Goal: Task Accomplishment & Management: Manage account settings

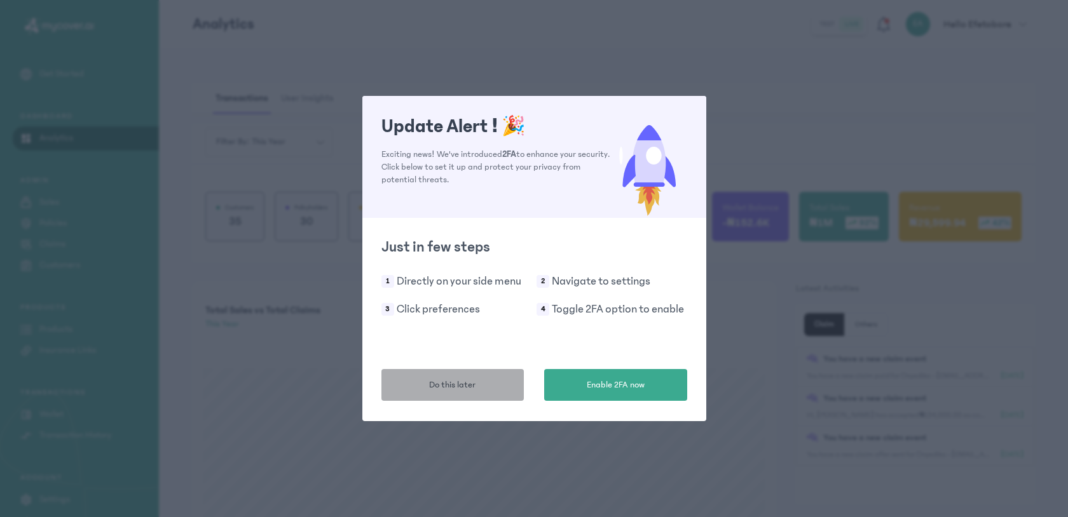
click at [452, 381] on span "Do this later" at bounding box center [452, 385] width 46 height 13
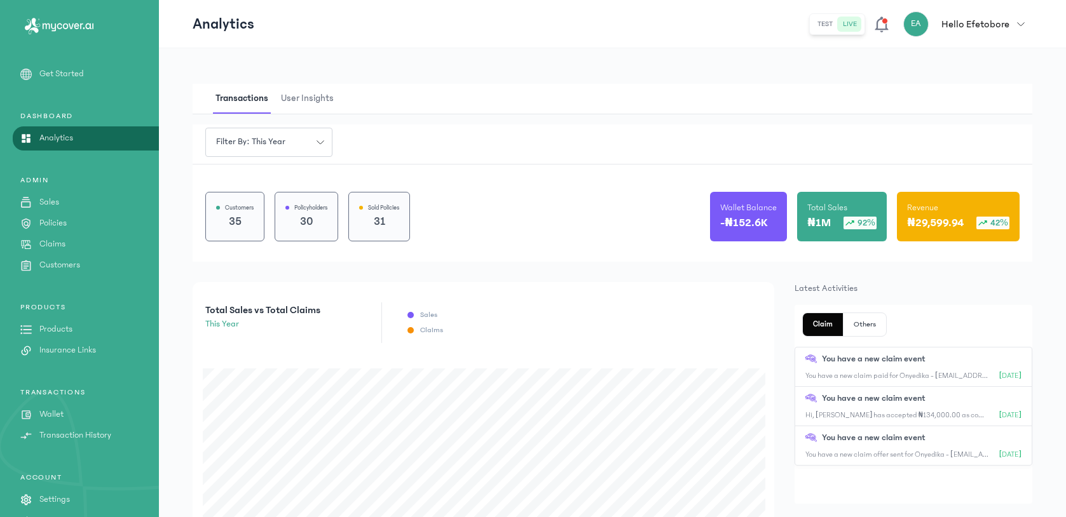
click at [50, 240] on p "Claims" at bounding box center [52, 244] width 26 height 13
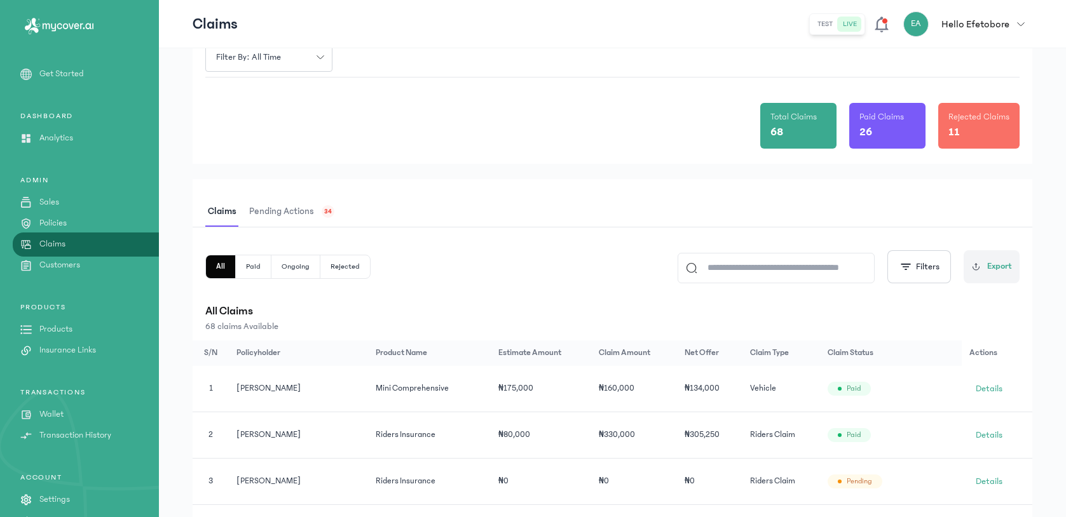
scroll to position [30, 0]
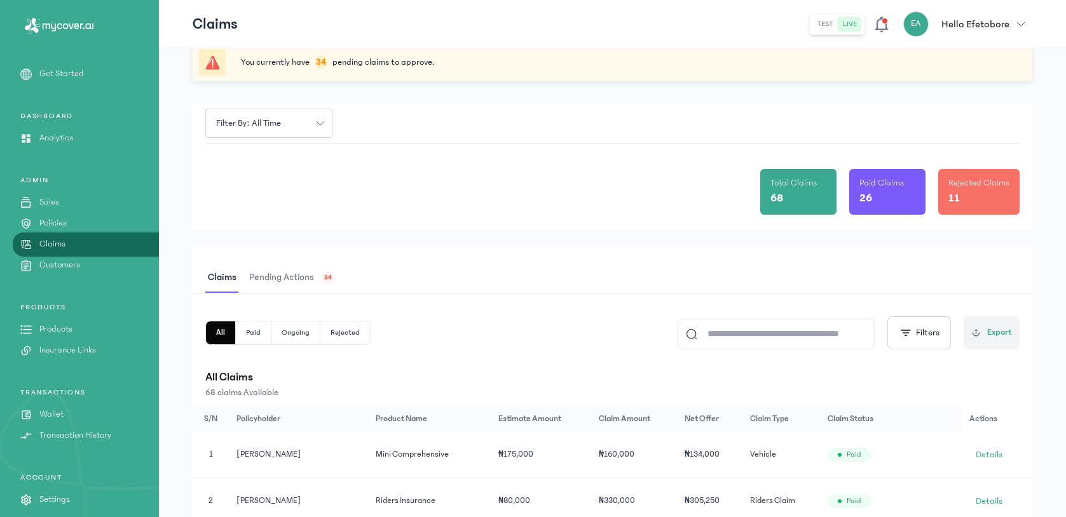
click at [306, 287] on span "Pending actions" at bounding box center [282, 278] width 70 height 30
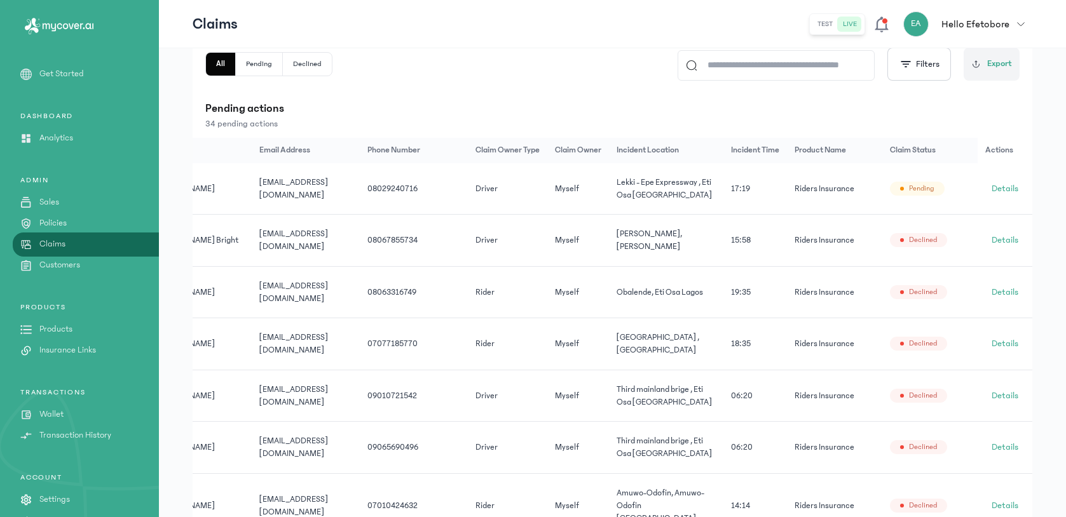
scroll to position [253, 0]
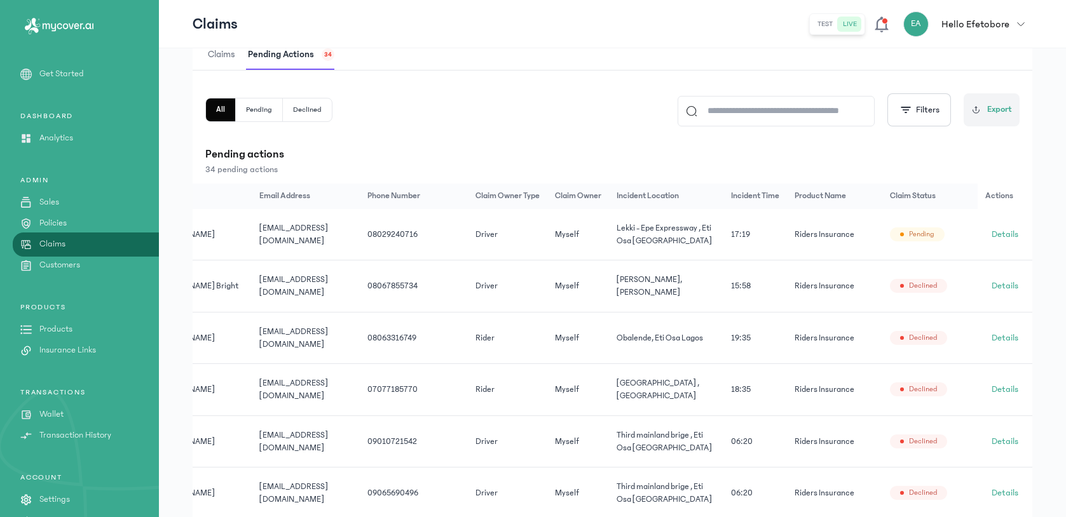
click at [1026, 231] on td "Details" at bounding box center [1004, 234] width 55 height 51
click at [1017, 233] on span "Details" at bounding box center [1004, 234] width 27 height 13
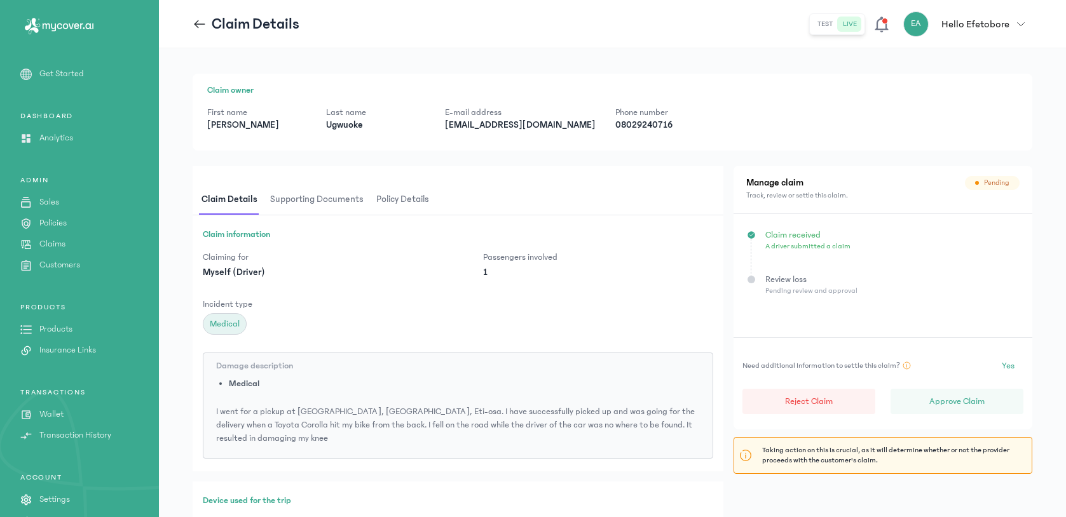
click at [502, 129] on p "[EMAIL_ADDRESS][DOMAIN_NAME]" at bounding box center [520, 125] width 150 height 13
click at [502, 129] on p "marcusonyi@gmail.com" at bounding box center [520, 125] width 150 height 13
copy p "marcusonyi@gmail.com"
click at [323, 200] on span "Supporting documents" at bounding box center [317, 200] width 99 height 30
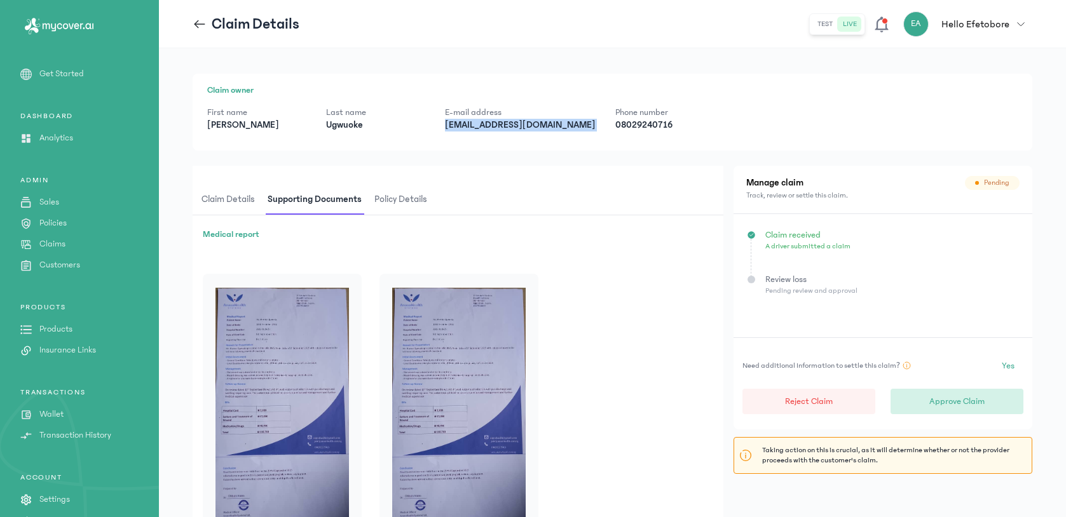
click at [995, 394] on button "Approve Claim" at bounding box center [956, 401] width 133 height 25
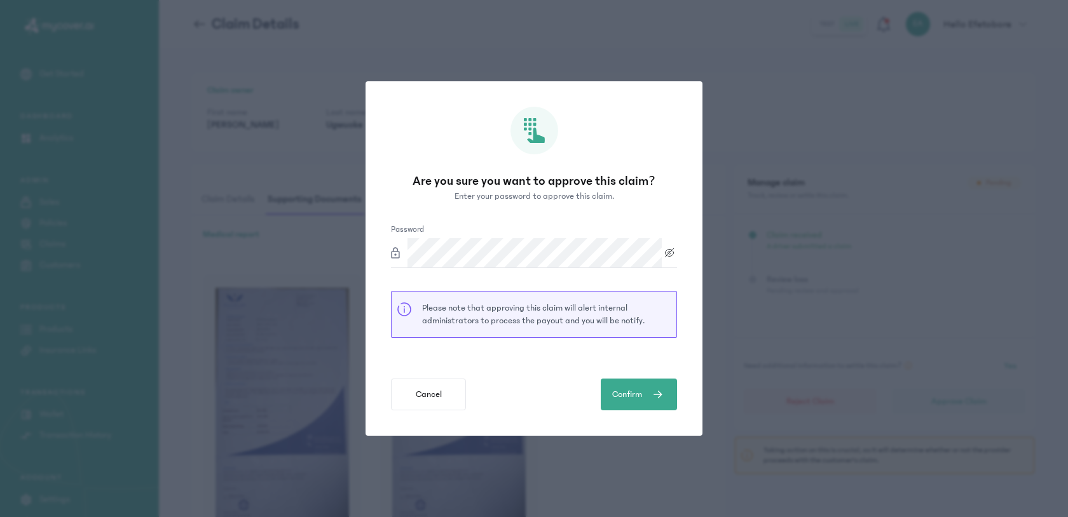
click at [669, 254] on icon at bounding box center [669, 253] width 15 height 10
click at [656, 392] on icon "submit" at bounding box center [657, 394] width 11 height 15
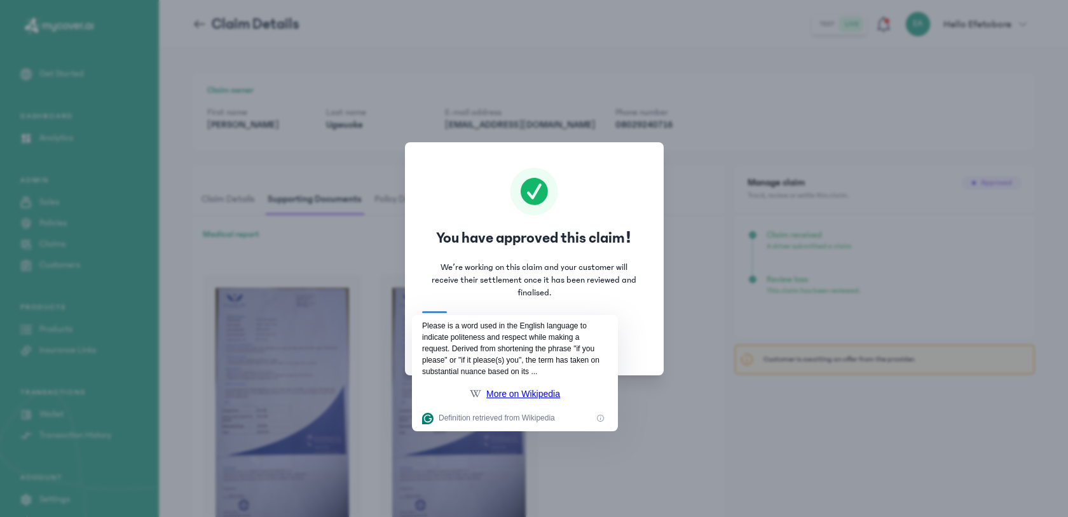
click at [655, 338] on div "You have approved this claim! We’re working on this claim and your customer wil…" at bounding box center [534, 258] width 259 height 233
click at [574, 277] on p "We’re working on this claim and your customer will receive their settlement onc…" at bounding box center [534, 280] width 208 height 38
click at [583, 227] on div "You have approved this claim! We’re working on this claim and your customer wil…" at bounding box center [534, 258] width 259 height 233
click at [423, 312] on div at bounding box center [434, 308] width 25 height 10
click at [437, 311] on html "MyCoverAi Get Started DASHBOARD Analytics ADMIN Sales Policies Claims Customers…" at bounding box center [534, 258] width 1068 height 517
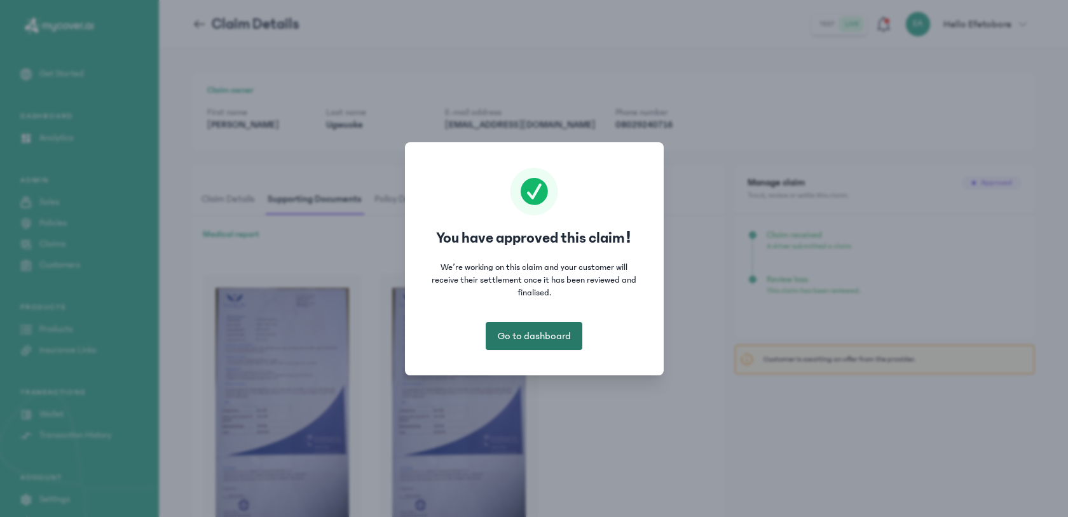
click at [536, 337] on span "Go to dashboard" at bounding box center [534, 336] width 73 height 15
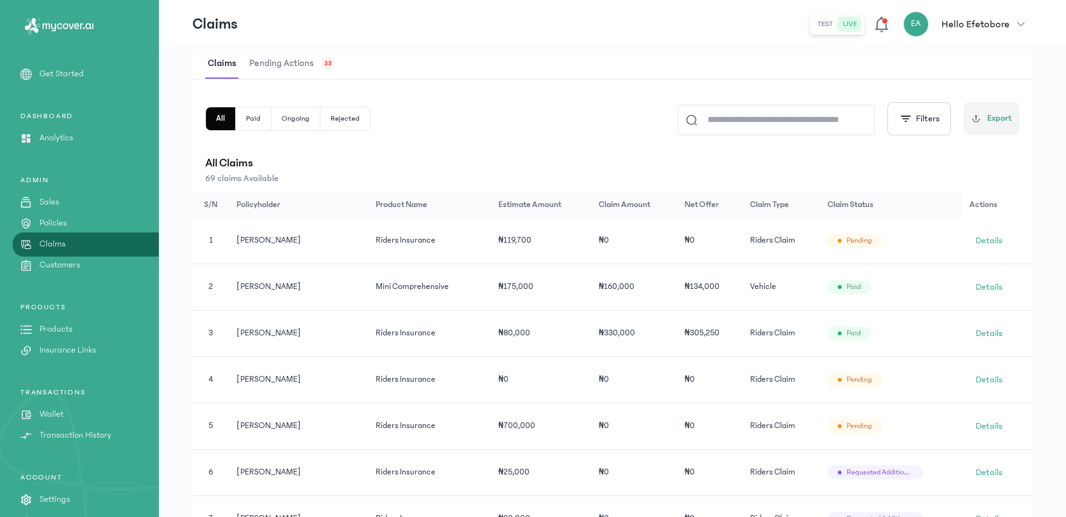
scroll to position [165, 0]
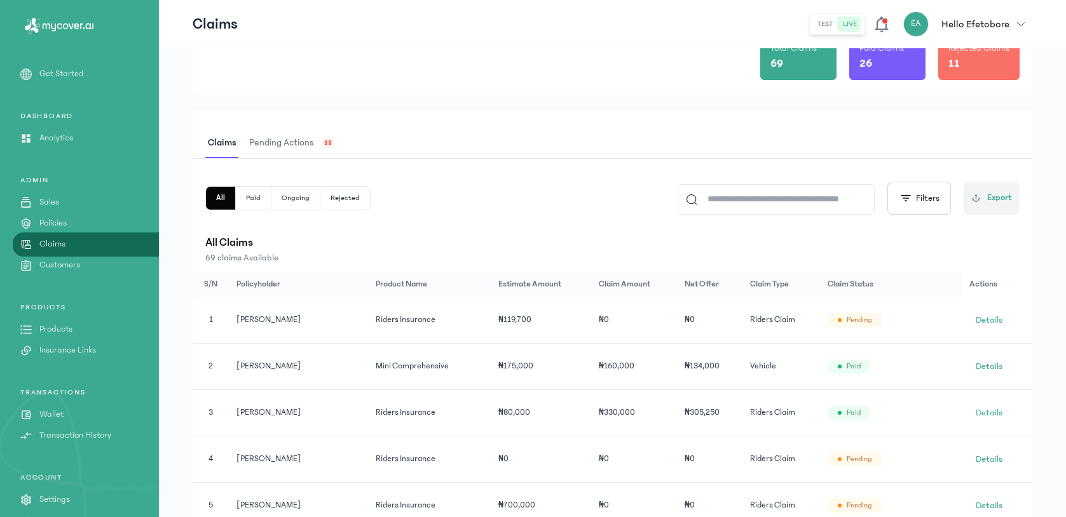
click at [295, 149] on span "Pending actions" at bounding box center [282, 143] width 70 height 30
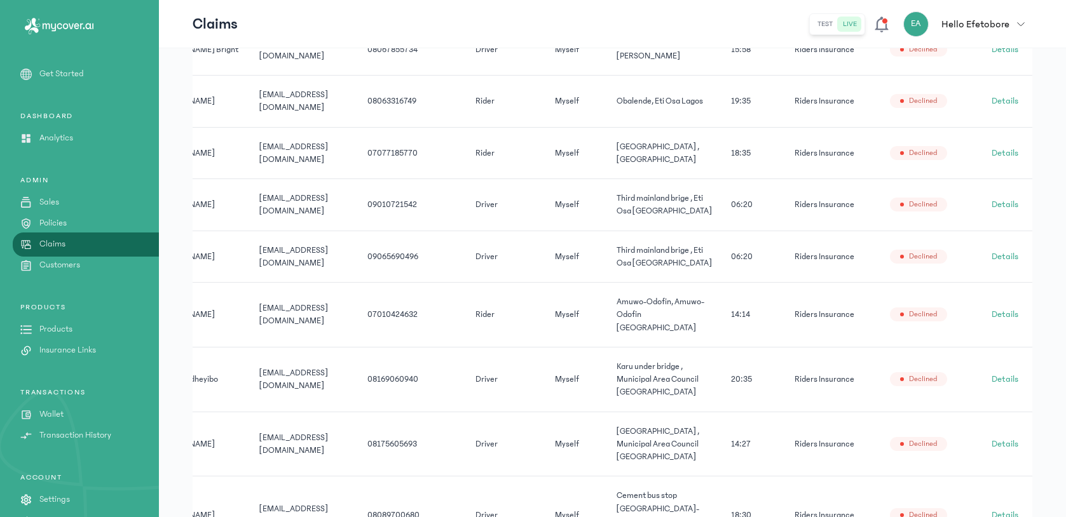
scroll to position [596, 0]
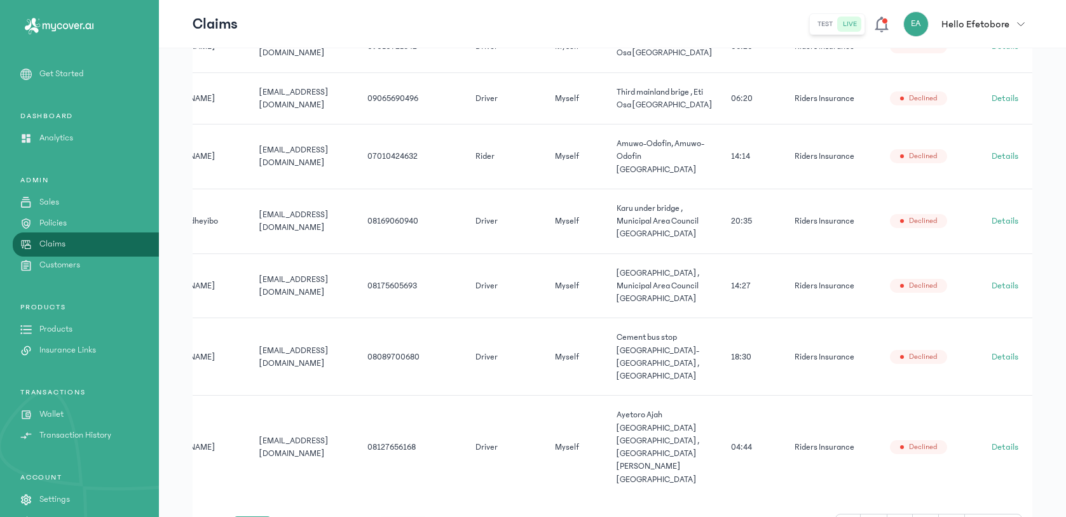
click at [259, 517] on button "10" at bounding box center [252, 527] width 38 height 20
click at [259, 489] on li "100" at bounding box center [252, 499] width 33 height 20
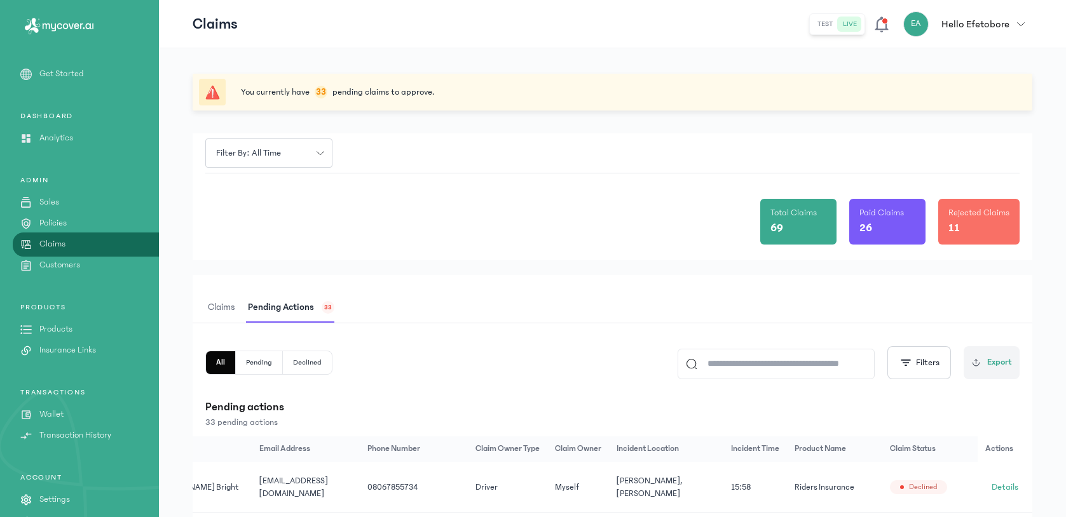
click at [299, 308] on span "Pending actions" at bounding box center [280, 308] width 71 height 30
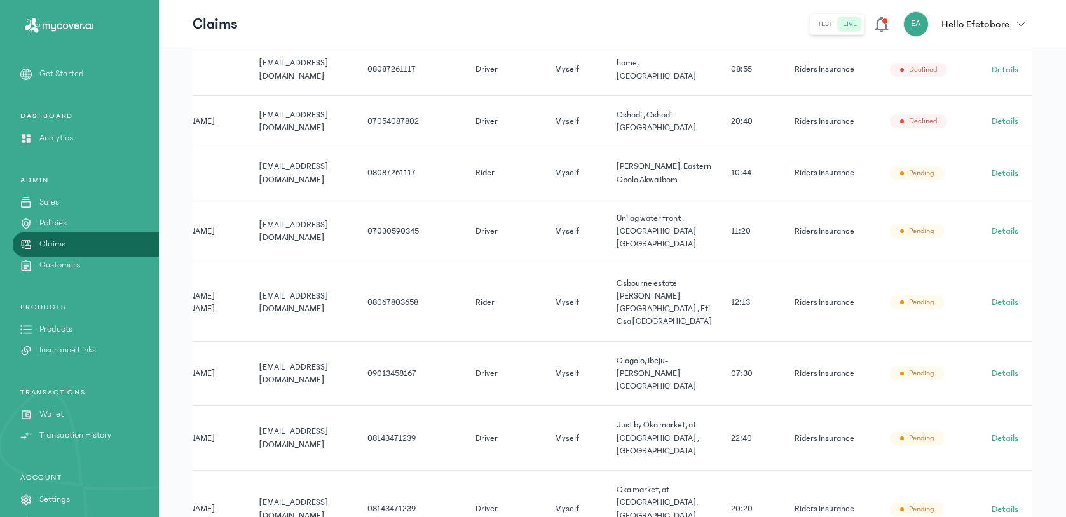
scroll to position [1860, 0]
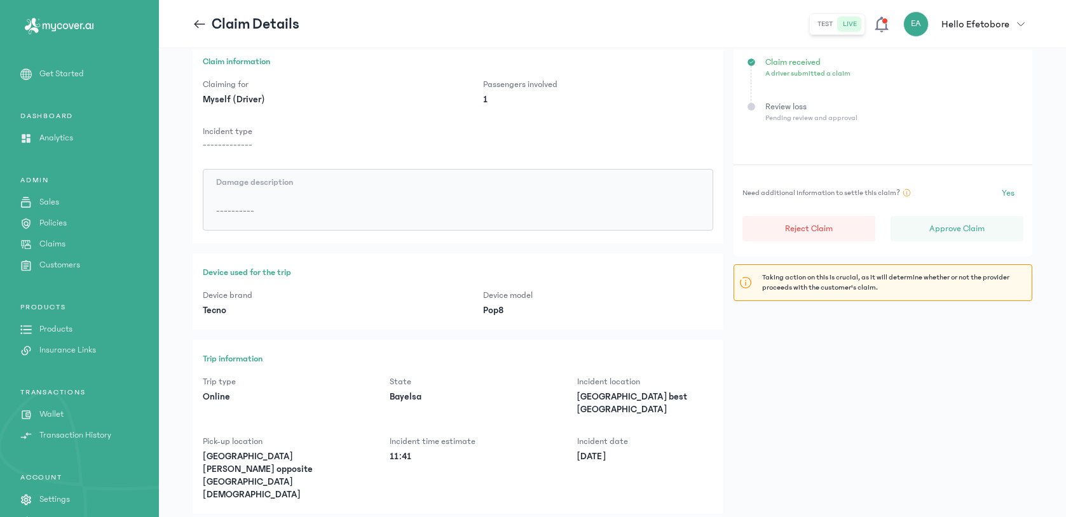
scroll to position [104, 0]
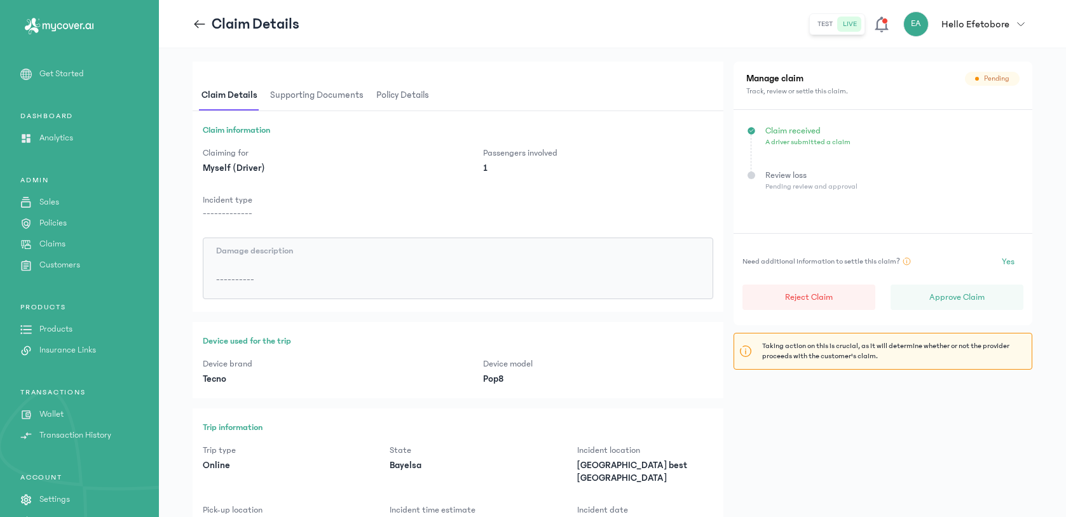
click at [384, 96] on span "Policy details" at bounding box center [403, 96] width 58 height 30
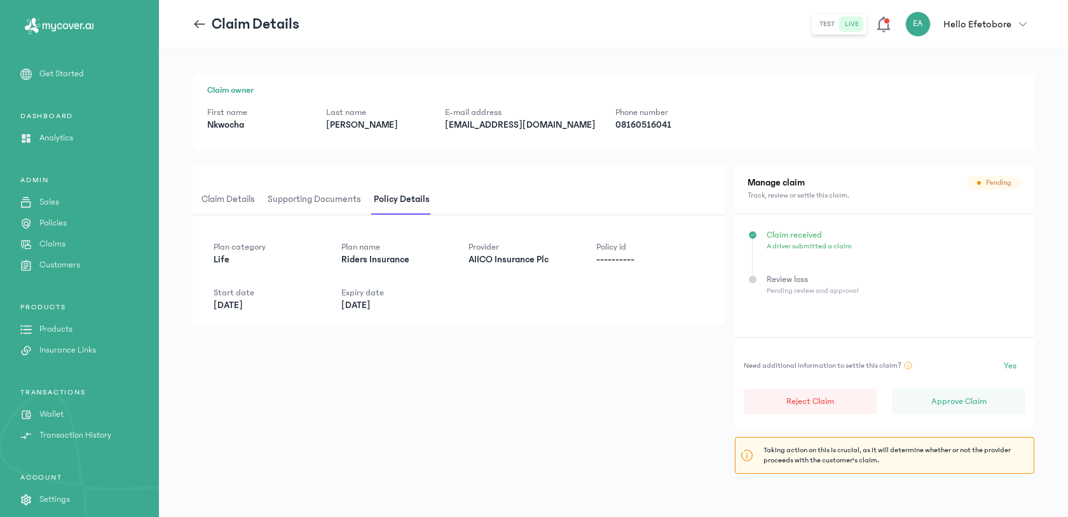
click at [232, 196] on span "Claim details" at bounding box center [228, 200] width 58 height 30
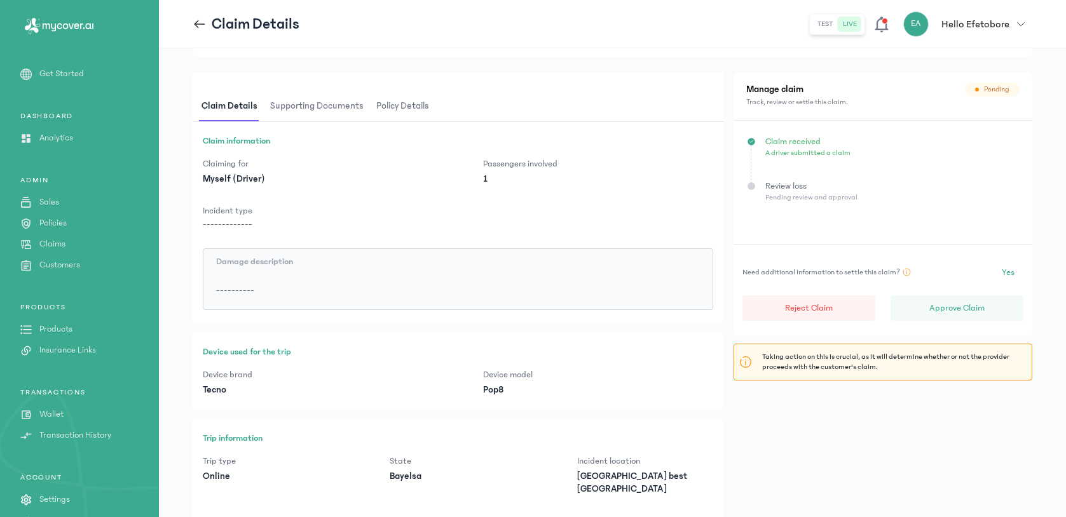
scroll to position [87, 0]
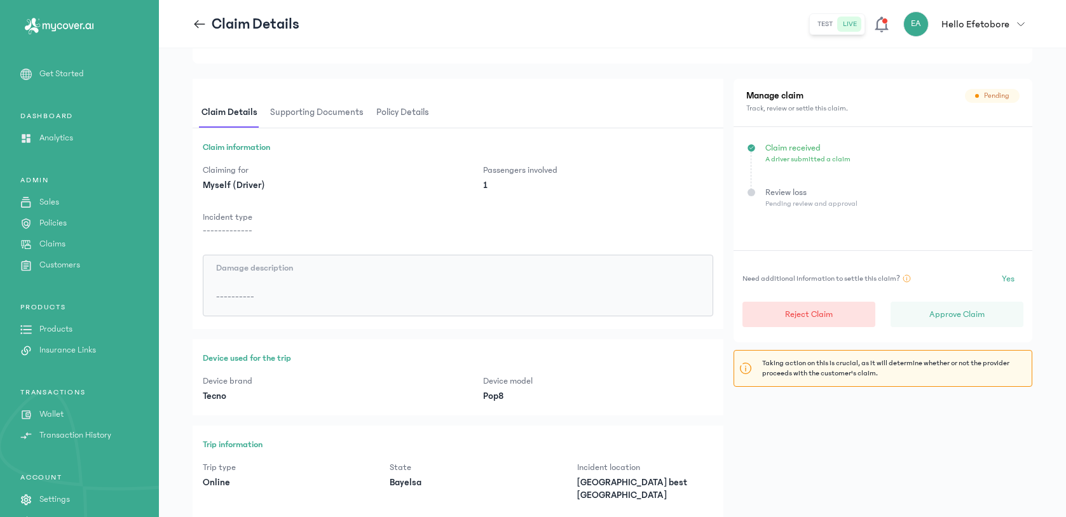
click at [796, 322] on button "Reject Claim" at bounding box center [808, 314] width 133 height 25
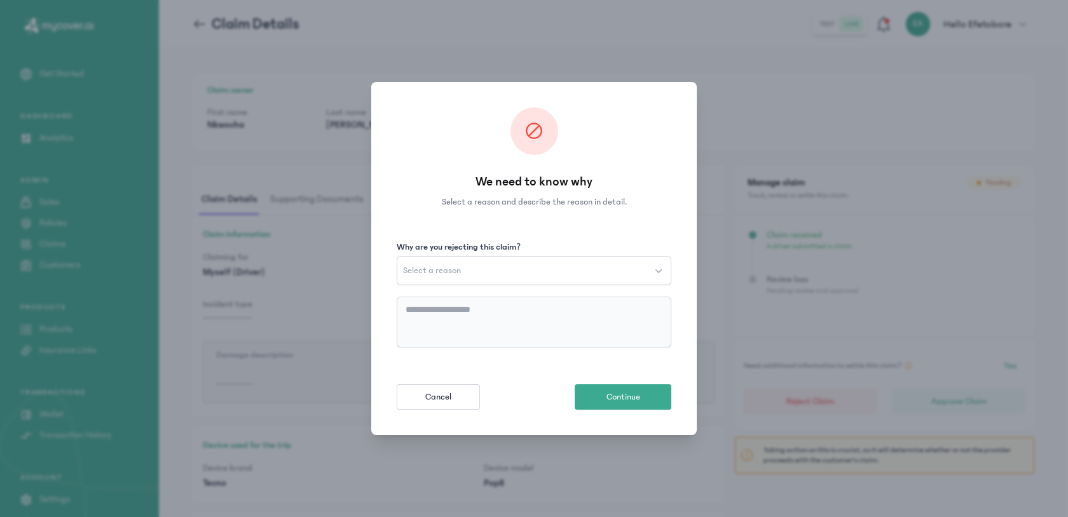
click at [501, 268] on button "Select a reason" at bounding box center [534, 270] width 275 height 29
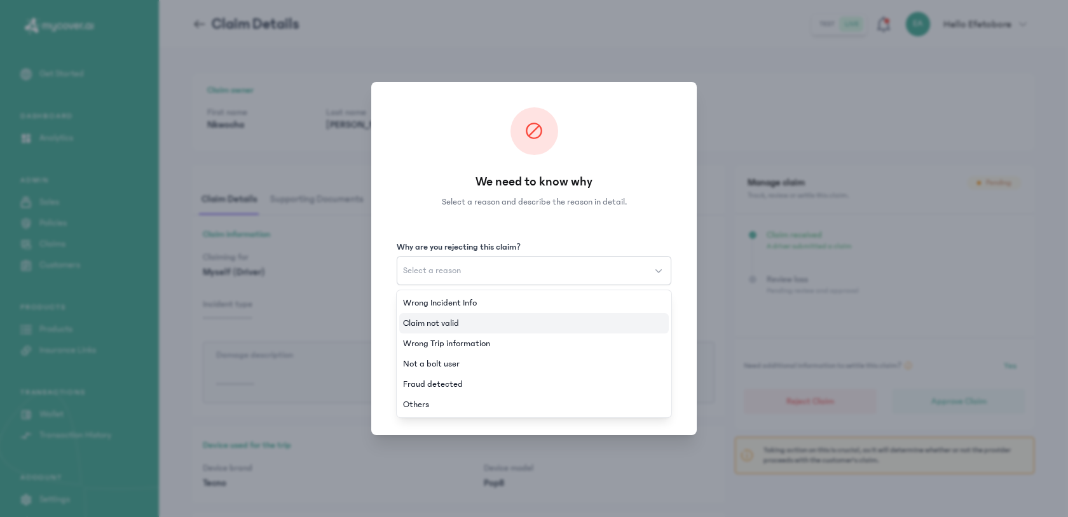
click at [480, 327] on li "Claim not valid" at bounding box center [533, 323] width 269 height 20
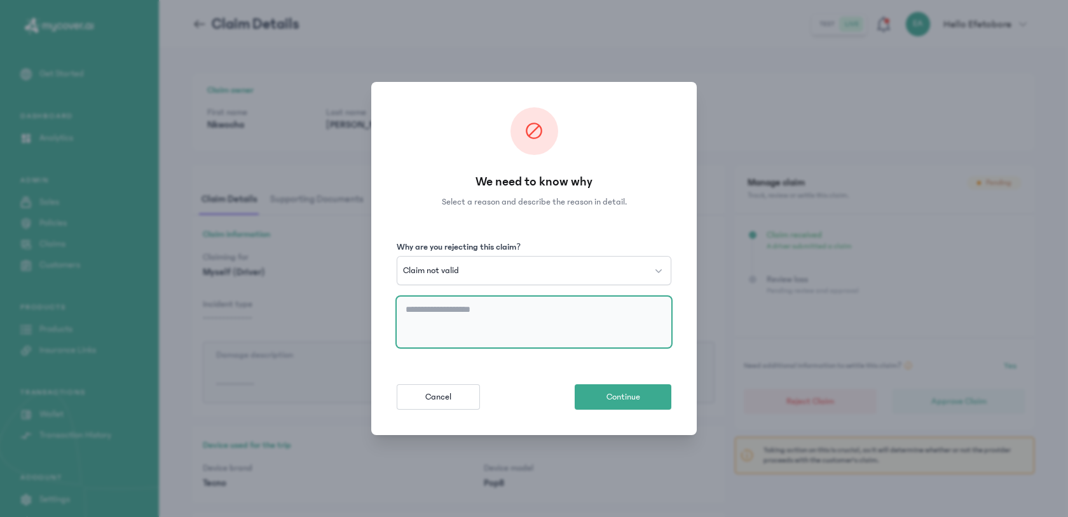
click at [470, 318] on textarea at bounding box center [534, 322] width 275 height 51
type textarea "**********"
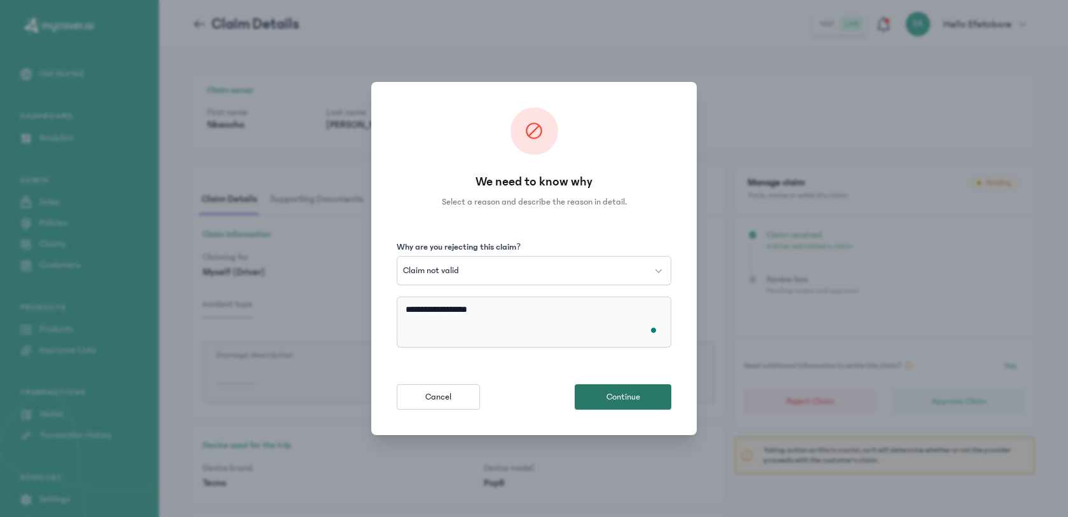
click at [628, 389] on button "Continue" at bounding box center [623, 396] width 97 height 25
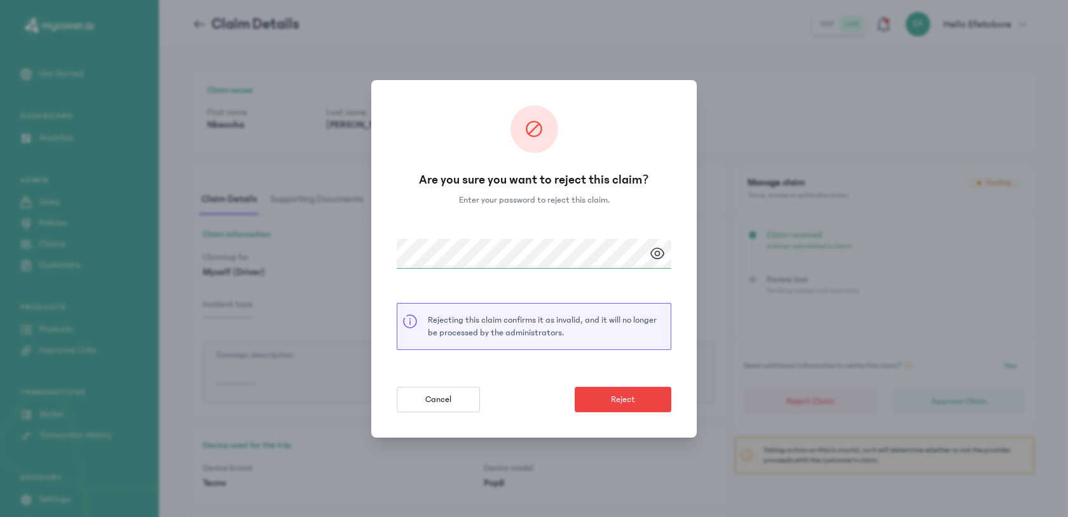
click at [658, 385] on form "Rejecting this claim confirms it as invalid, and it will no longer be processed…" at bounding box center [534, 325] width 275 height 173
click at [658, 396] on button "Reject" at bounding box center [623, 399] width 97 height 25
click at [679, 383] on div "Are you sure you want to reject this claim? Enter your password to reject this …" at bounding box center [533, 259] width 325 height 358
click at [647, 395] on button "Reject" at bounding box center [623, 399] width 97 height 25
click at [435, 389] on button "Cancel" at bounding box center [438, 399] width 83 height 25
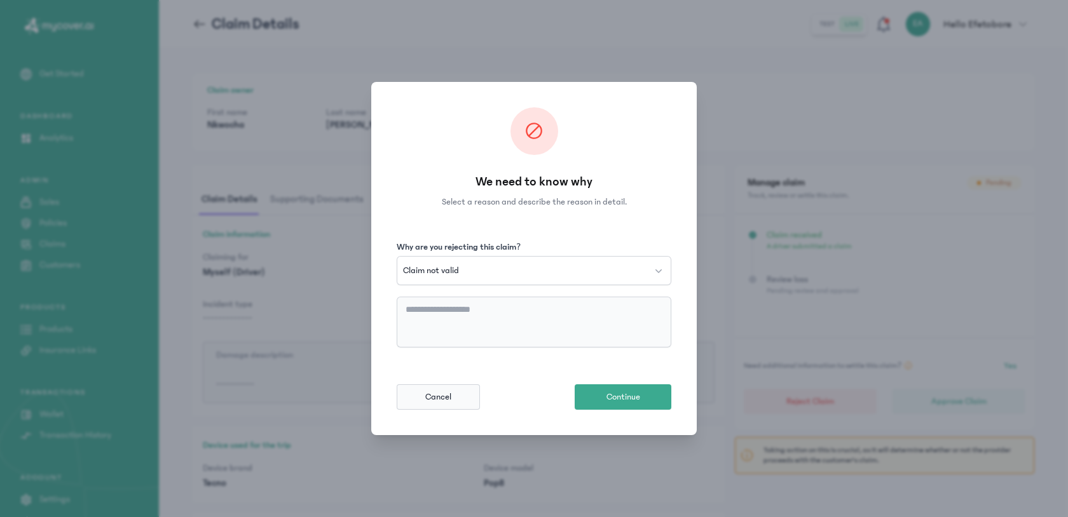
click at [399, 401] on button "Cancel" at bounding box center [438, 396] width 83 height 25
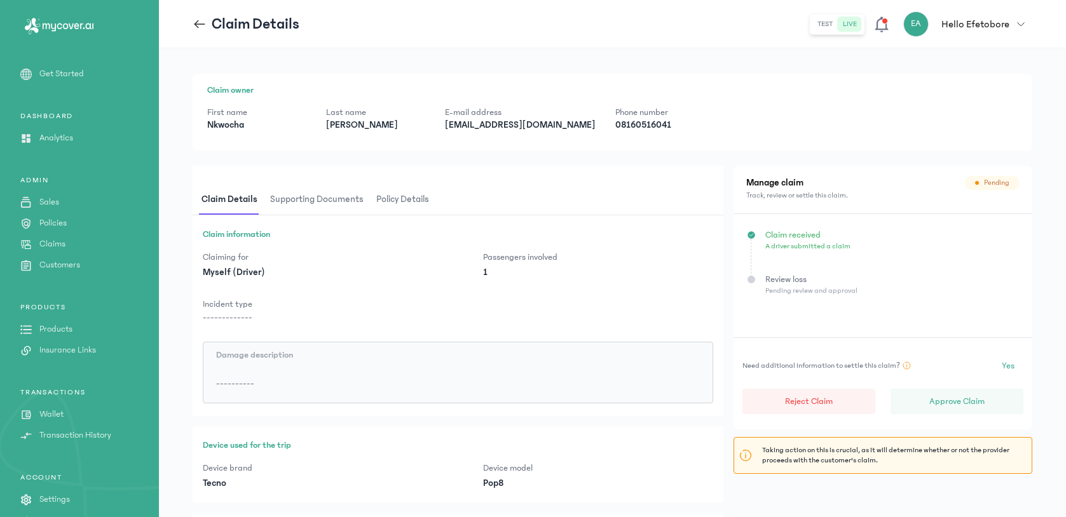
click at [62, 247] on p "Claims" at bounding box center [52, 244] width 26 height 13
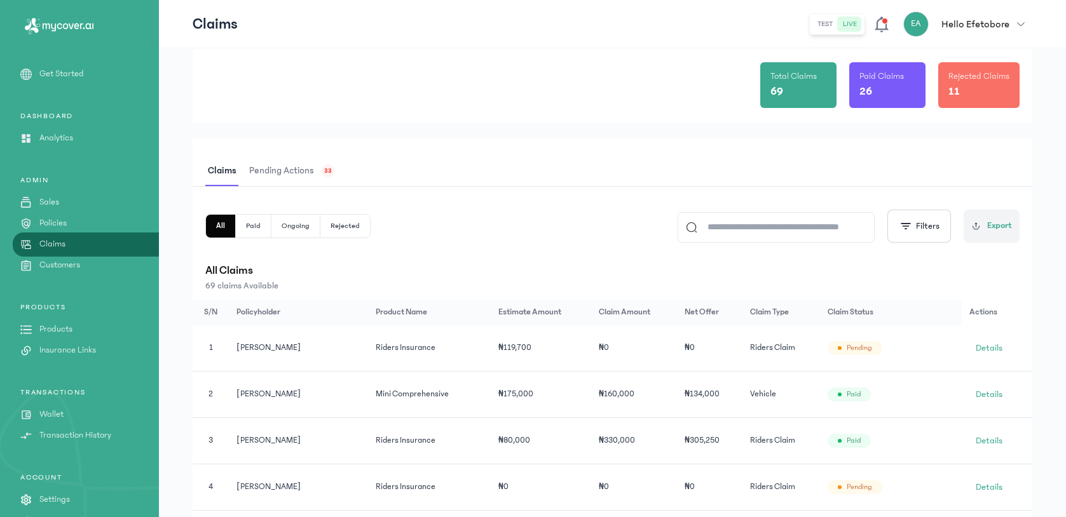
scroll to position [182, 0]
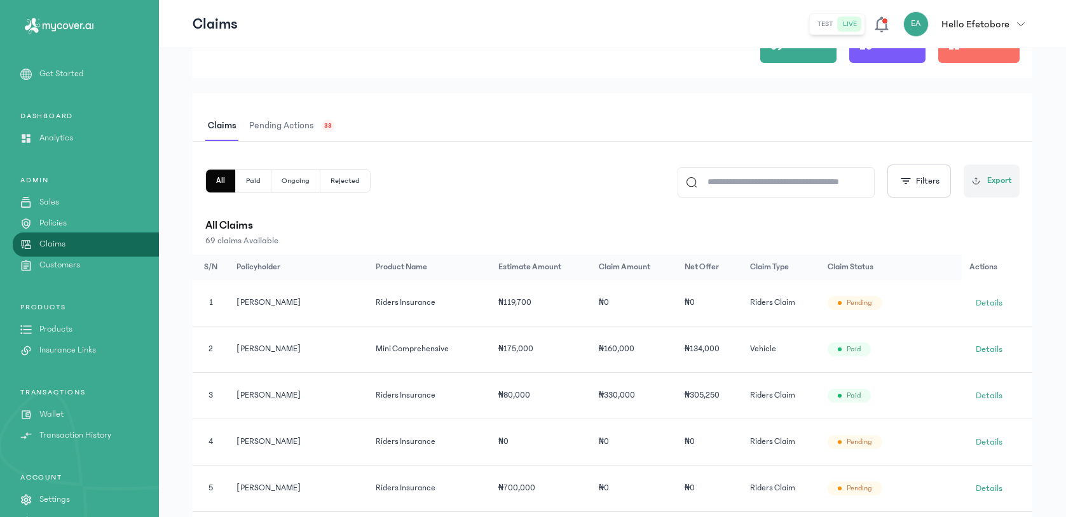
click at [310, 133] on span "Pending actions" at bounding box center [282, 126] width 70 height 30
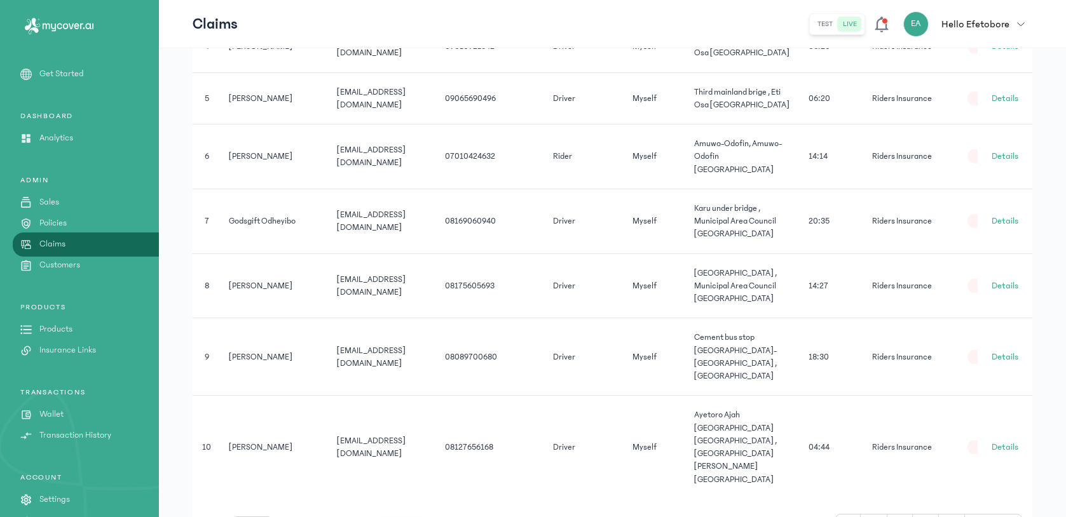
scroll to position [0, 118]
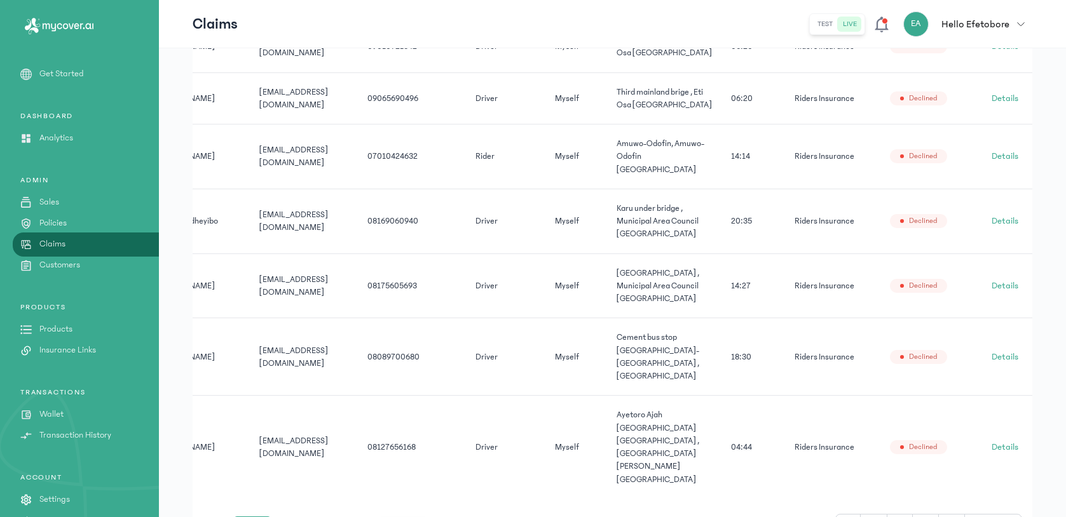
click at [265, 517] on button "10" at bounding box center [252, 527] width 38 height 20
click at [250, 493] on span "100" at bounding box center [247, 499] width 14 height 13
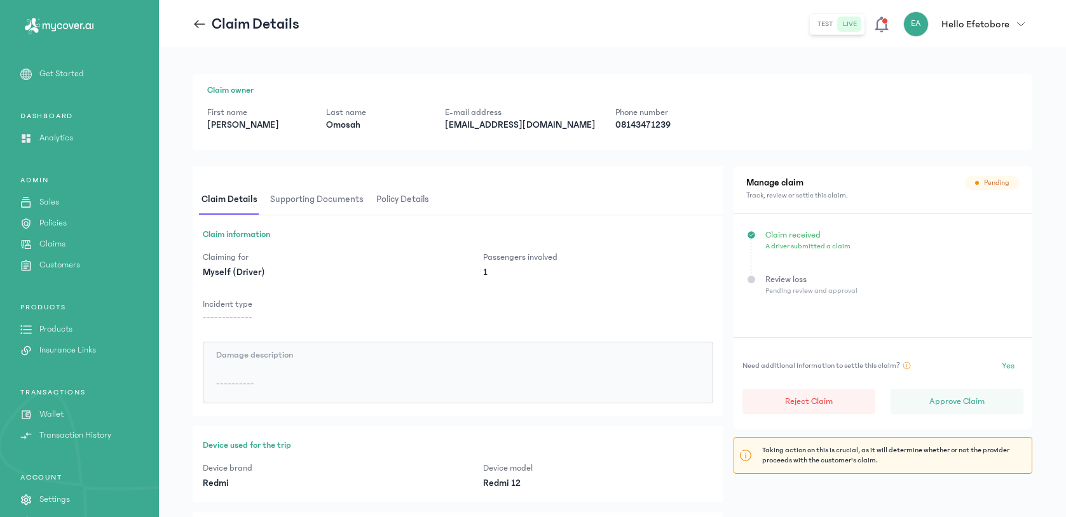
click at [406, 204] on span "Policy details" at bounding box center [403, 200] width 58 height 30
